Goal: Find specific page/section: Find specific page/section

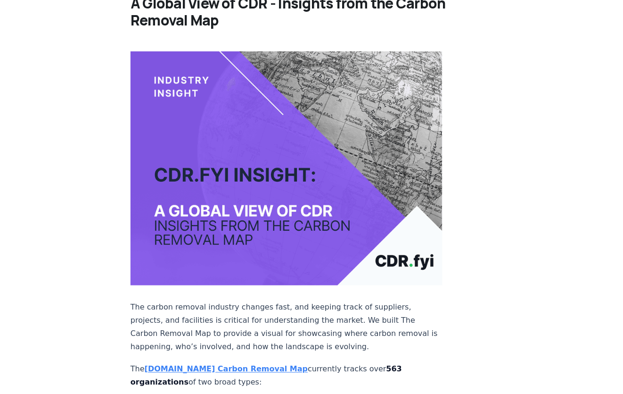
scroll to position [157, 0]
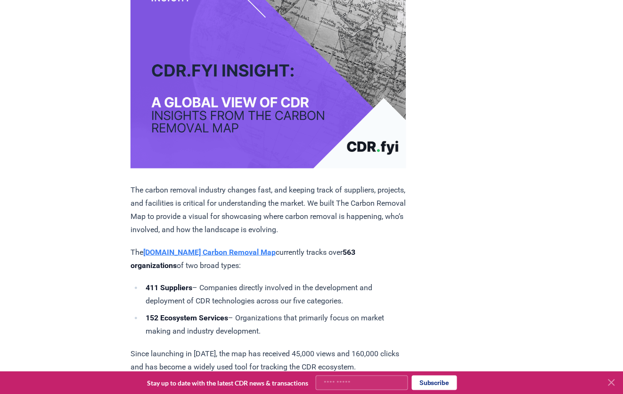
click at [192, 272] on p "The [DOMAIN_NAME] Carbon Removal Map currently tracks over 563 organizations of…" at bounding box center [269, 259] width 276 height 26
click at [193, 256] on strong "[DOMAIN_NAME] Carbon Removal Map" at bounding box center [209, 251] width 132 height 9
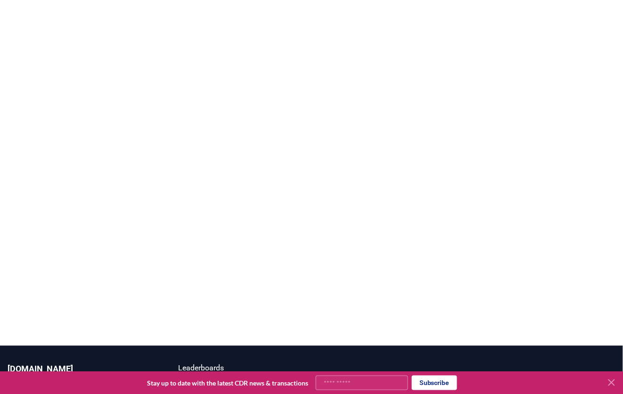
scroll to position [186, 0]
